Goal: Check status: Check status

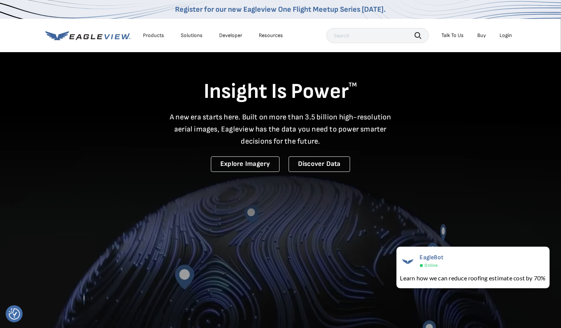
click at [501, 33] on div "Login" at bounding box center [506, 35] width 12 height 7
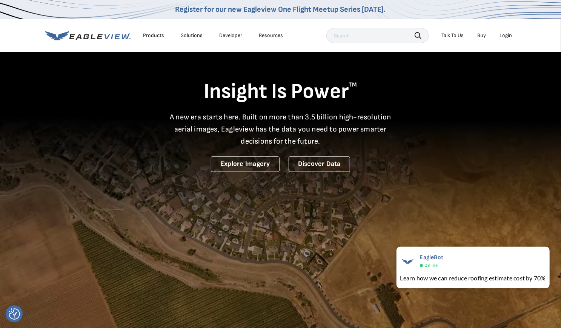
click at [506, 33] on div "Login" at bounding box center [506, 35] width 12 height 7
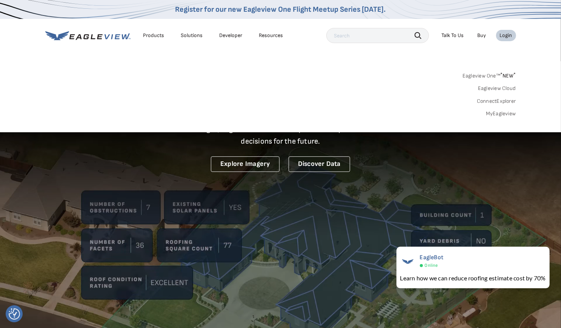
click at [494, 72] on link "Eagleview One™ * NEW *" at bounding box center [490, 74] width 54 height 9
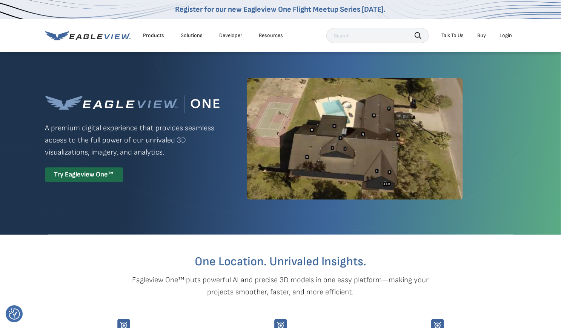
click at [511, 35] on div "Login" at bounding box center [506, 35] width 12 height 7
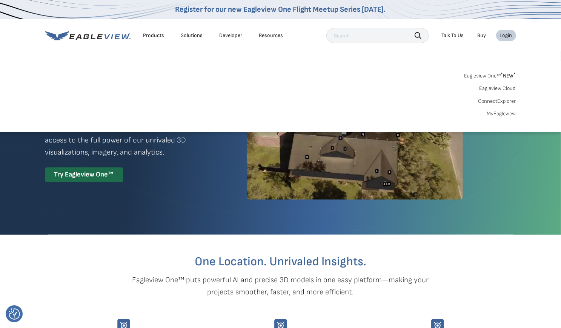
click at [497, 111] on link "MyEagleview" at bounding box center [501, 113] width 29 height 7
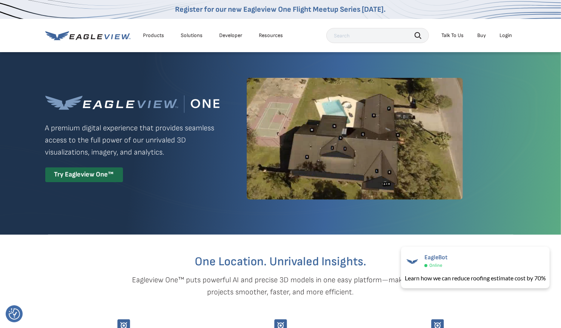
click at [509, 34] on div "Login" at bounding box center [506, 35] width 12 height 7
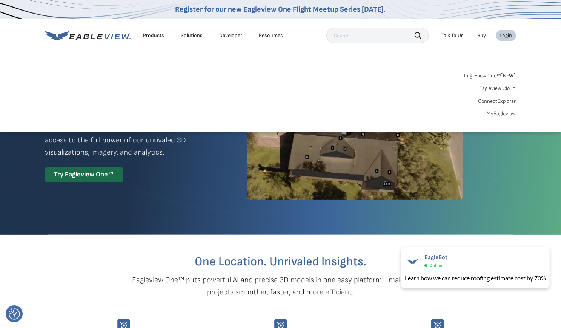
click at [493, 113] on link "MyEagleview" at bounding box center [501, 113] width 29 height 7
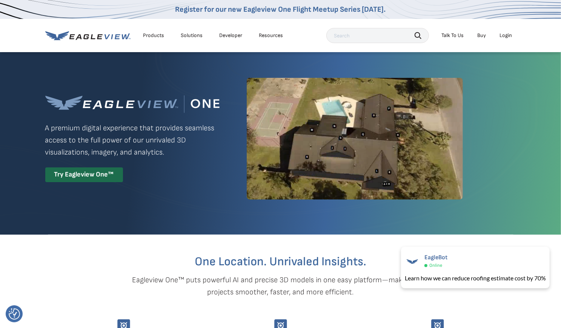
click at [313, 305] on div "One Location. Unrivaled Insights. Eagleview One™ puts powerful AI and precise 3…" at bounding box center [280, 304] width 471 height 140
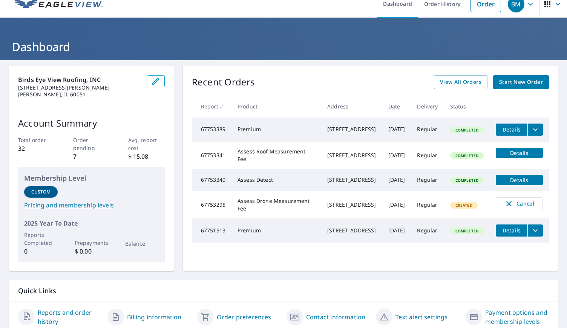
scroll to position [29, 0]
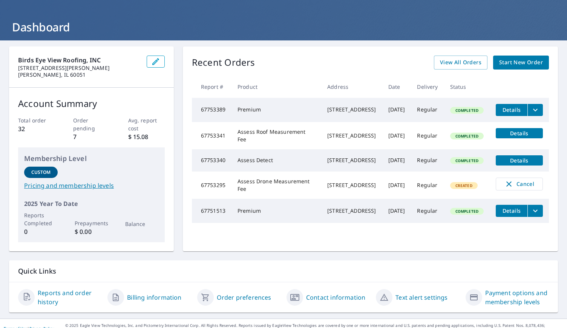
click at [501, 109] on span "Details" at bounding box center [512, 109] width 23 height 7
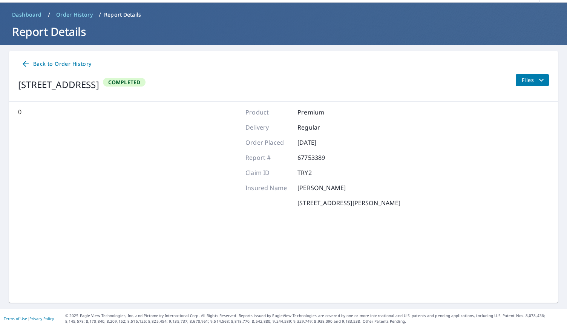
scroll to position [24, 0]
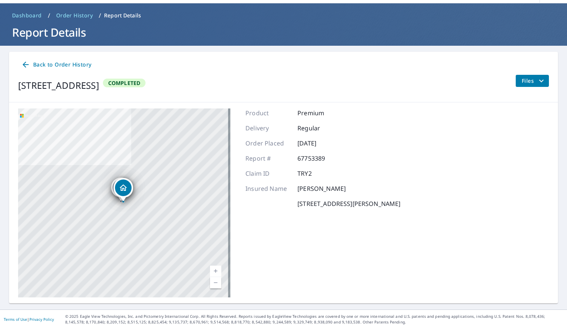
click at [34, 66] on span "Back to Order History" at bounding box center [56, 64] width 70 height 9
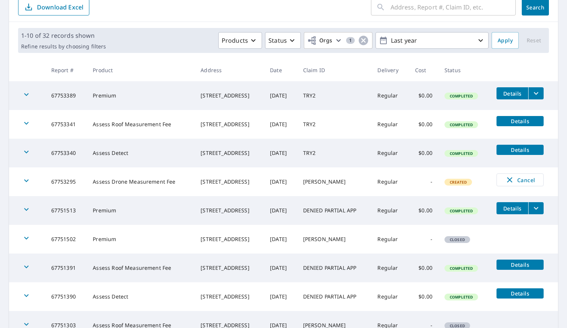
scroll to position [88, 0]
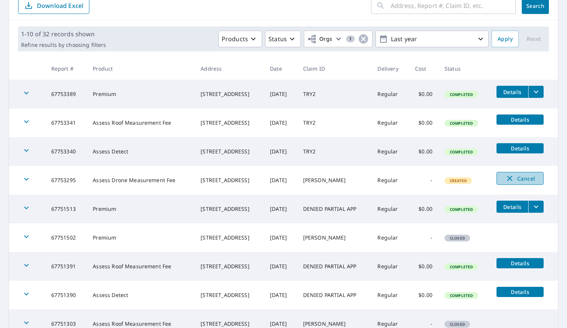
click at [520, 178] on span "Cancel" at bounding box center [520, 178] width 31 height 9
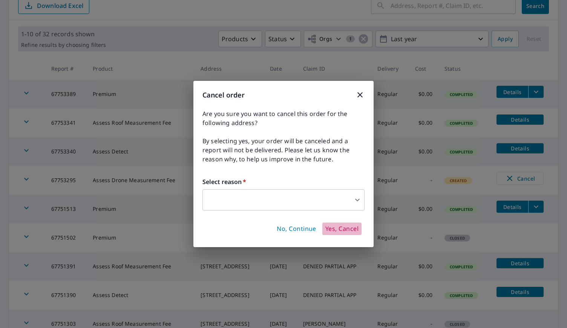
click at [336, 227] on span "Yes, Cancel" at bounding box center [342, 229] width 33 height 8
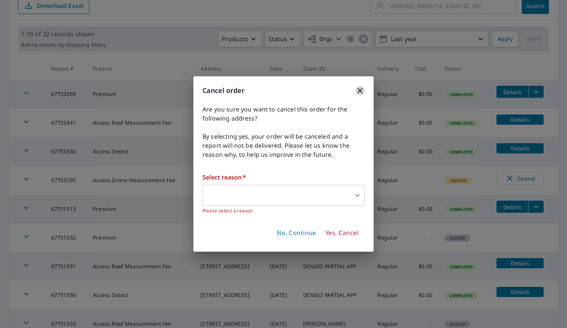
click at [358, 89] on icon "button" at bounding box center [360, 90] width 5 height 5
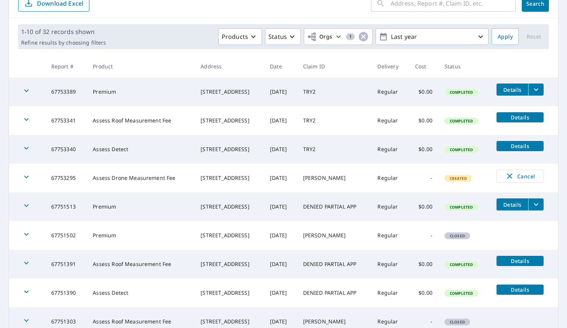
scroll to position [89, 0]
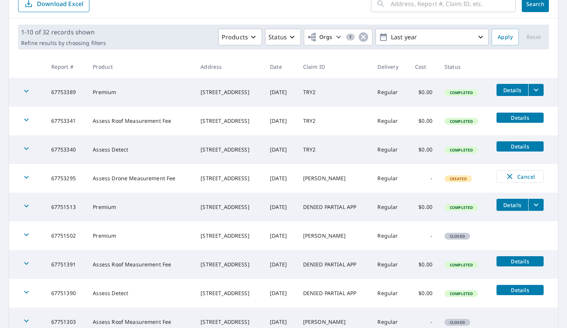
click at [149, 292] on td "Assess Detect" at bounding box center [141, 292] width 108 height 29
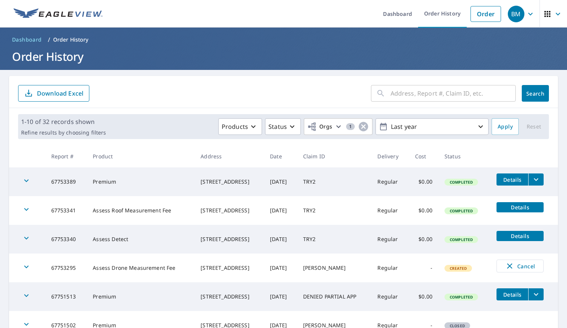
scroll to position [181, 0]
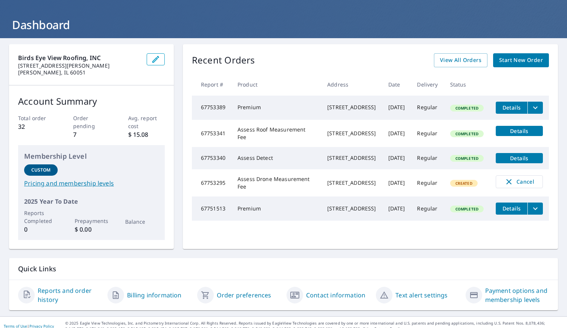
scroll to position [38, 0]
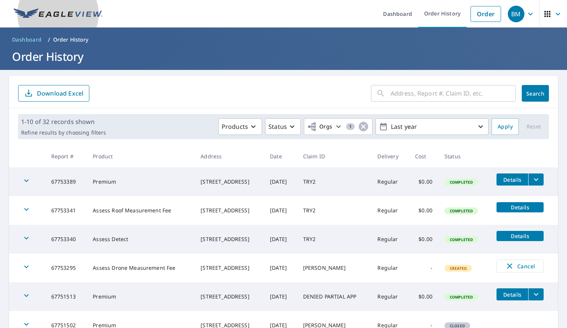
click at [29, 11] on img at bounding box center [58, 13] width 89 height 11
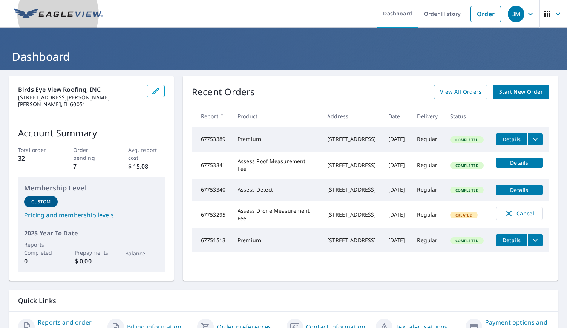
click at [29, 14] on img at bounding box center [58, 13] width 89 height 11
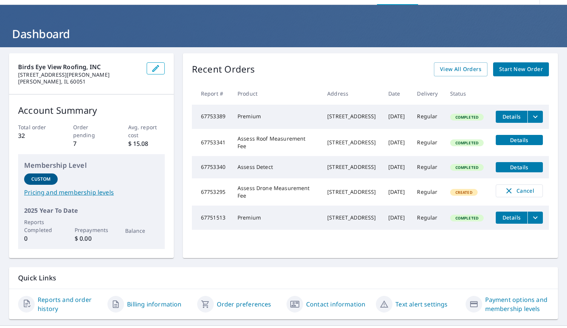
scroll to position [1, 0]
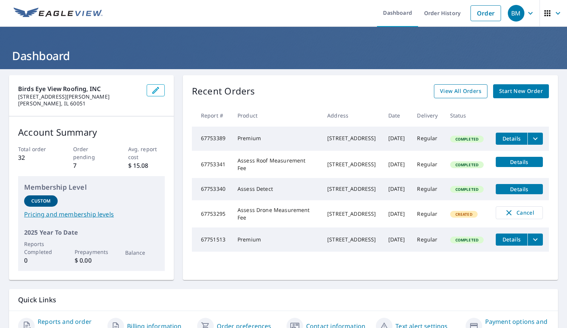
click at [454, 89] on span "View All Orders" at bounding box center [461, 90] width 42 height 9
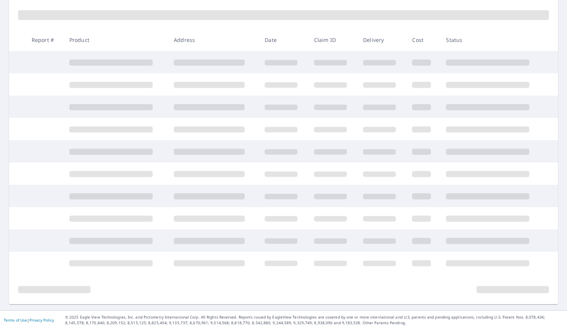
scroll to position [109, 0]
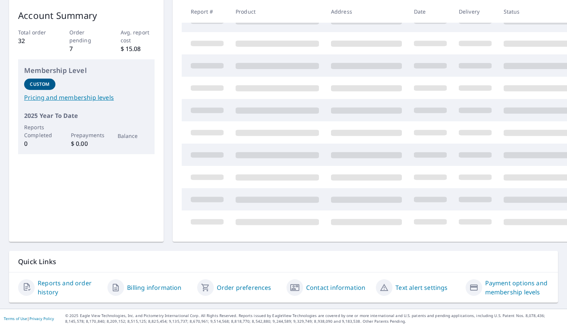
scroll to position [38, 0]
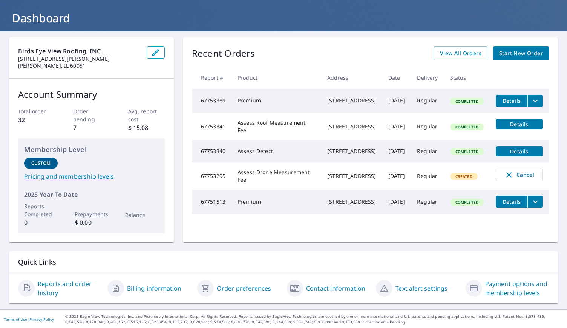
click at [63, 286] on link "Reports and order history" at bounding box center [70, 288] width 64 height 18
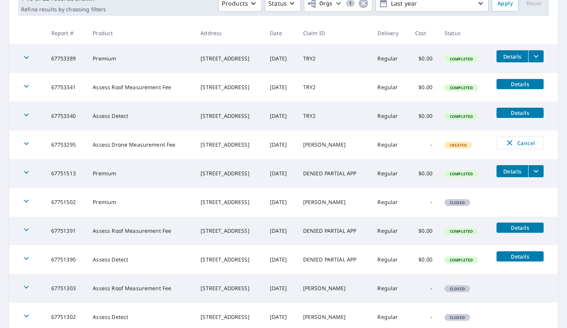
scroll to position [181, 0]
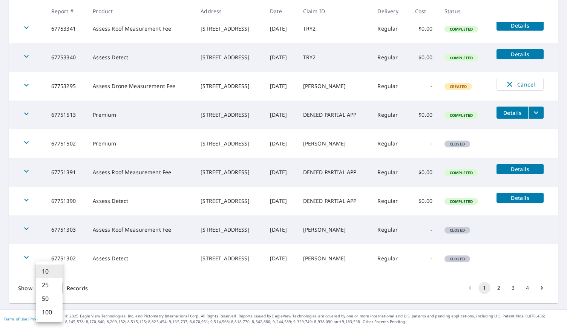
click at [42, 286] on body "BM BM Dashboard Order History Order BM Dashboard / Order History Order History …" at bounding box center [283, 164] width 567 height 328
click at [50, 312] on li "100" at bounding box center [49, 312] width 27 height 14
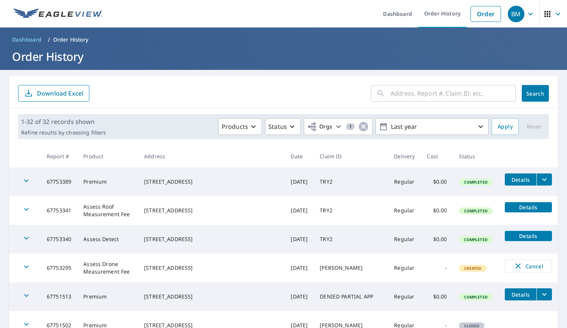
click at [40, 9] on img at bounding box center [58, 13] width 89 height 11
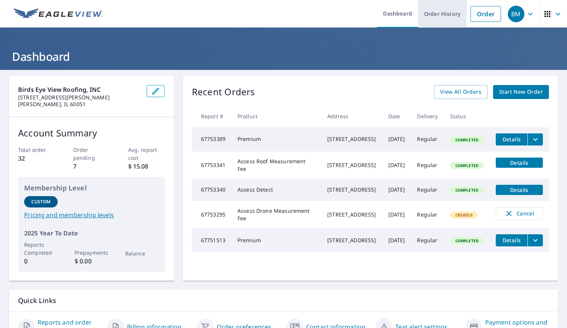
click at [436, 15] on link "Order History" at bounding box center [442, 14] width 49 height 28
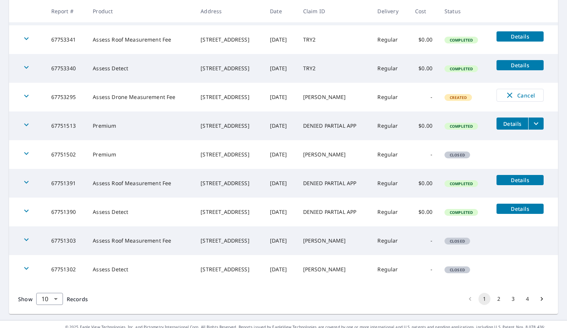
scroll to position [181, 0]
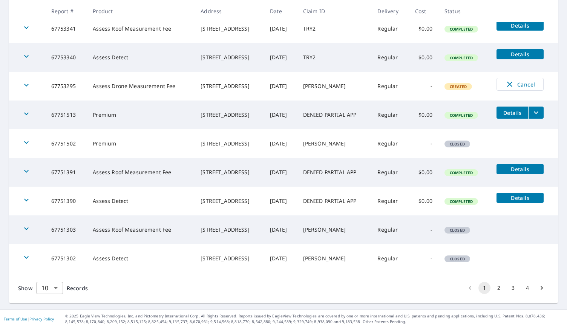
click at [57, 290] on body "BM BM Dashboard Order History Order BM Dashboard / Order History Order History …" at bounding box center [283, 164] width 567 height 328
click at [54, 313] on li "100" at bounding box center [49, 312] width 27 height 14
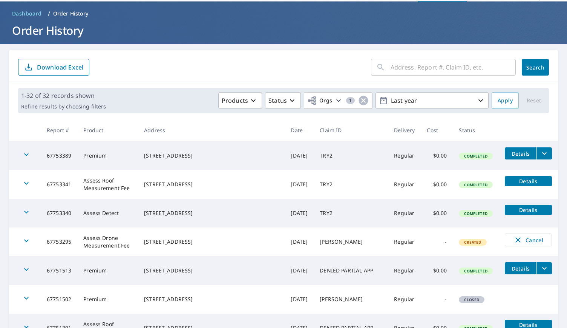
scroll to position [38, 0]
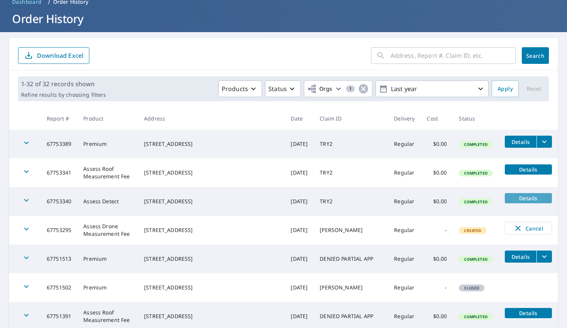
click at [521, 201] on span "Details" at bounding box center [529, 197] width 38 height 7
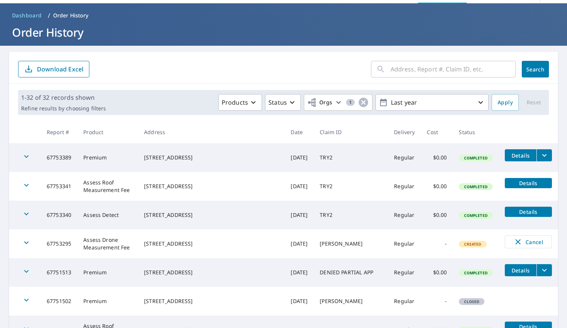
click at [285, 208] on td "[DATE]" at bounding box center [299, 214] width 29 height 29
click at [29, 212] on icon "button" at bounding box center [26, 213] width 9 height 9
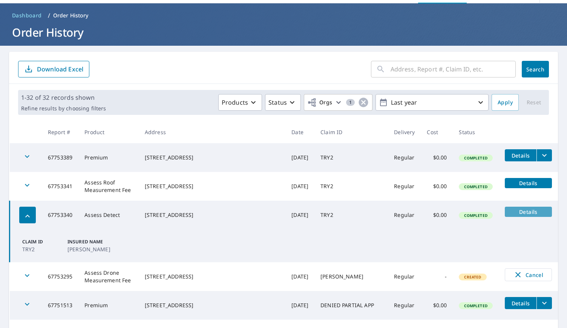
click at [528, 212] on span "Details" at bounding box center [529, 211] width 38 height 7
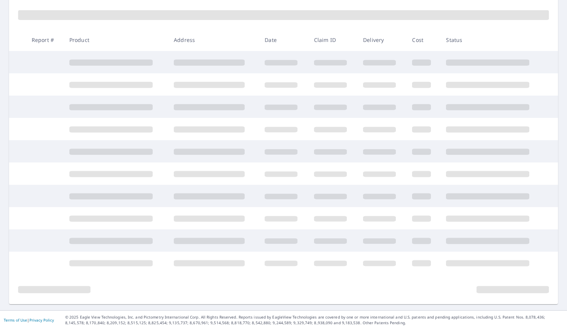
scroll to position [109, 0]
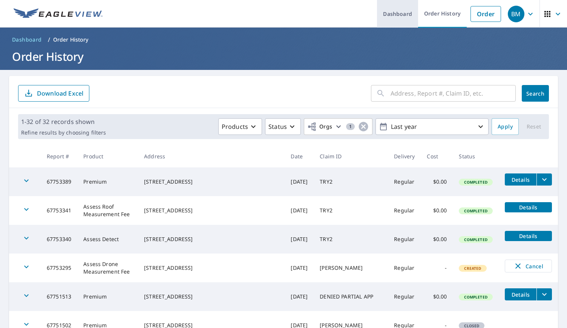
click at [394, 16] on link "Dashboard" at bounding box center [397, 14] width 41 height 28
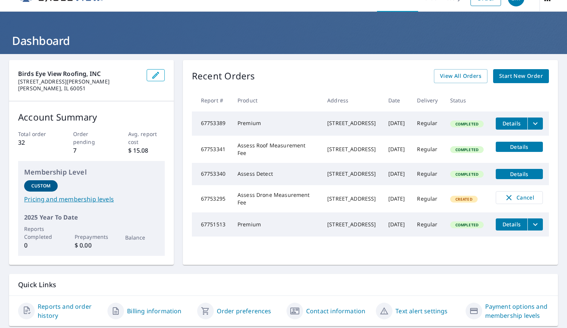
scroll to position [38, 0]
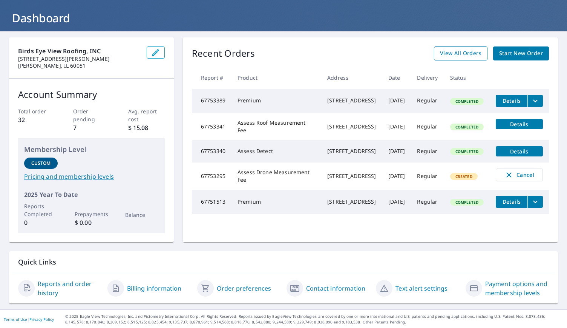
click at [461, 54] on span "View All Orders" at bounding box center [461, 53] width 42 height 9
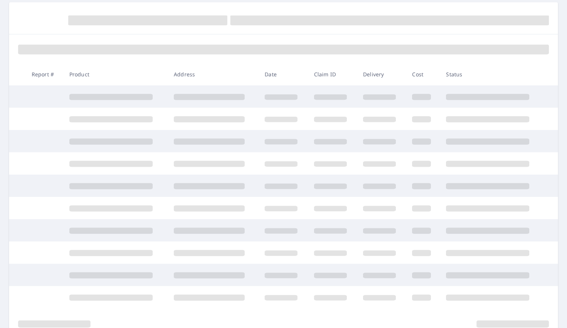
scroll to position [109, 0]
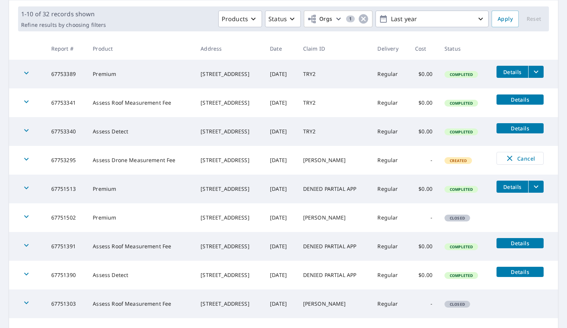
scroll to position [106, 0]
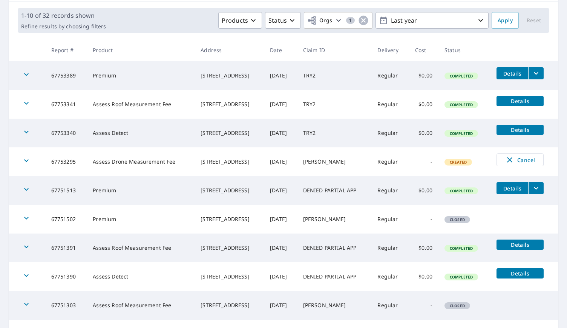
click at [100, 135] on td "Assess Detect" at bounding box center [141, 132] width 108 height 29
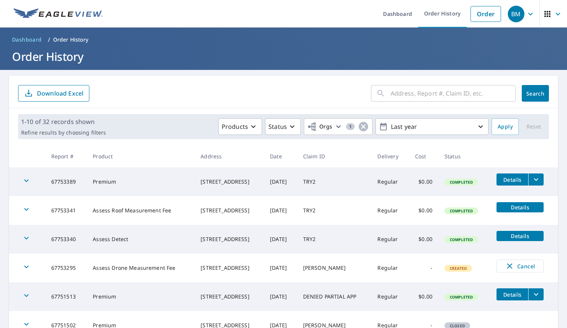
click at [26, 40] on span "Dashboard" at bounding box center [27, 40] width 30 height 8
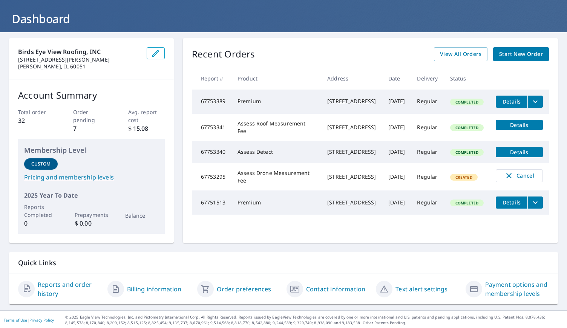
scroll to position [38, 0]
